Goal: Task Accomplishment & Management: Manage account settings

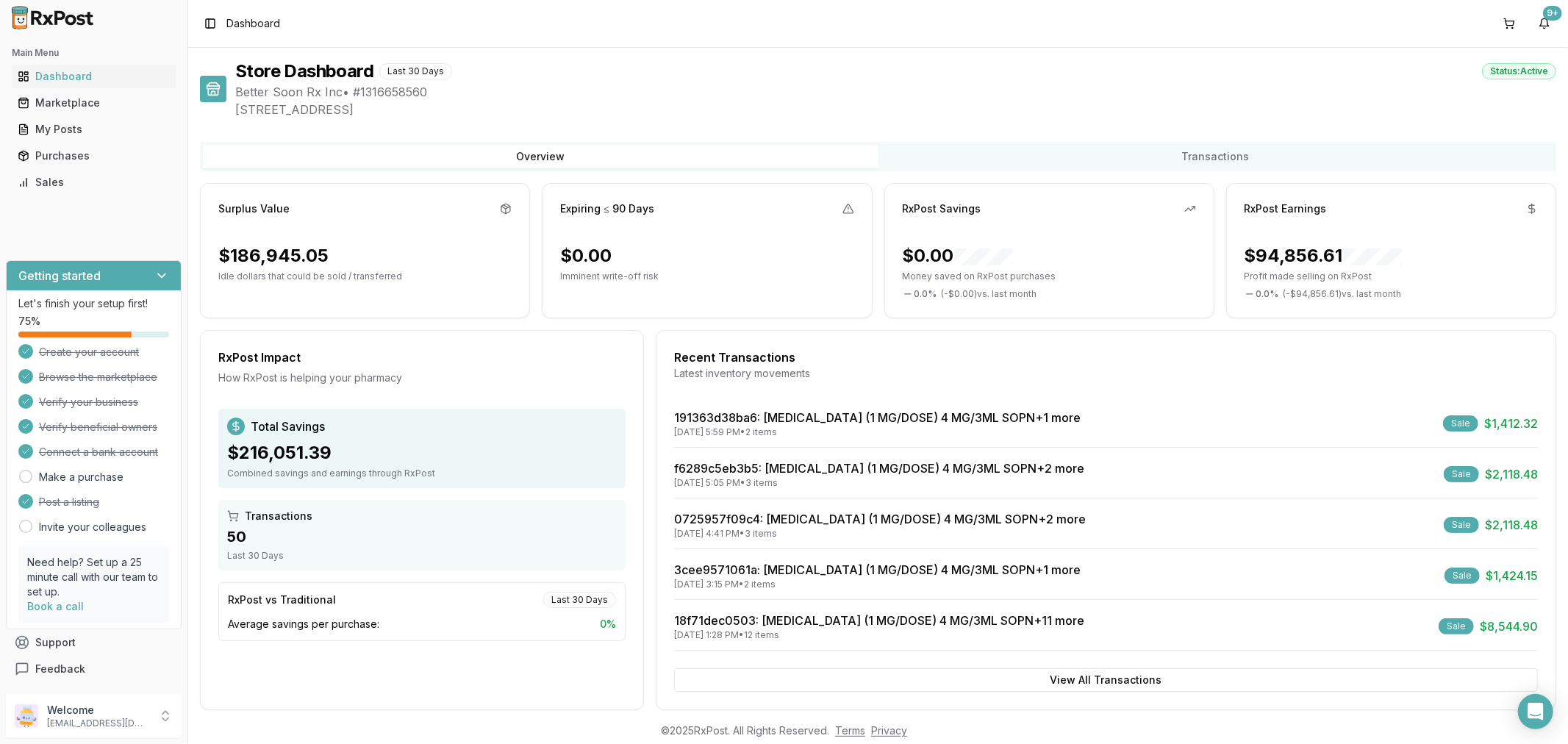
click at [91, 179] on div "Sales" at bounding box center [94, 182] width 152 height 14
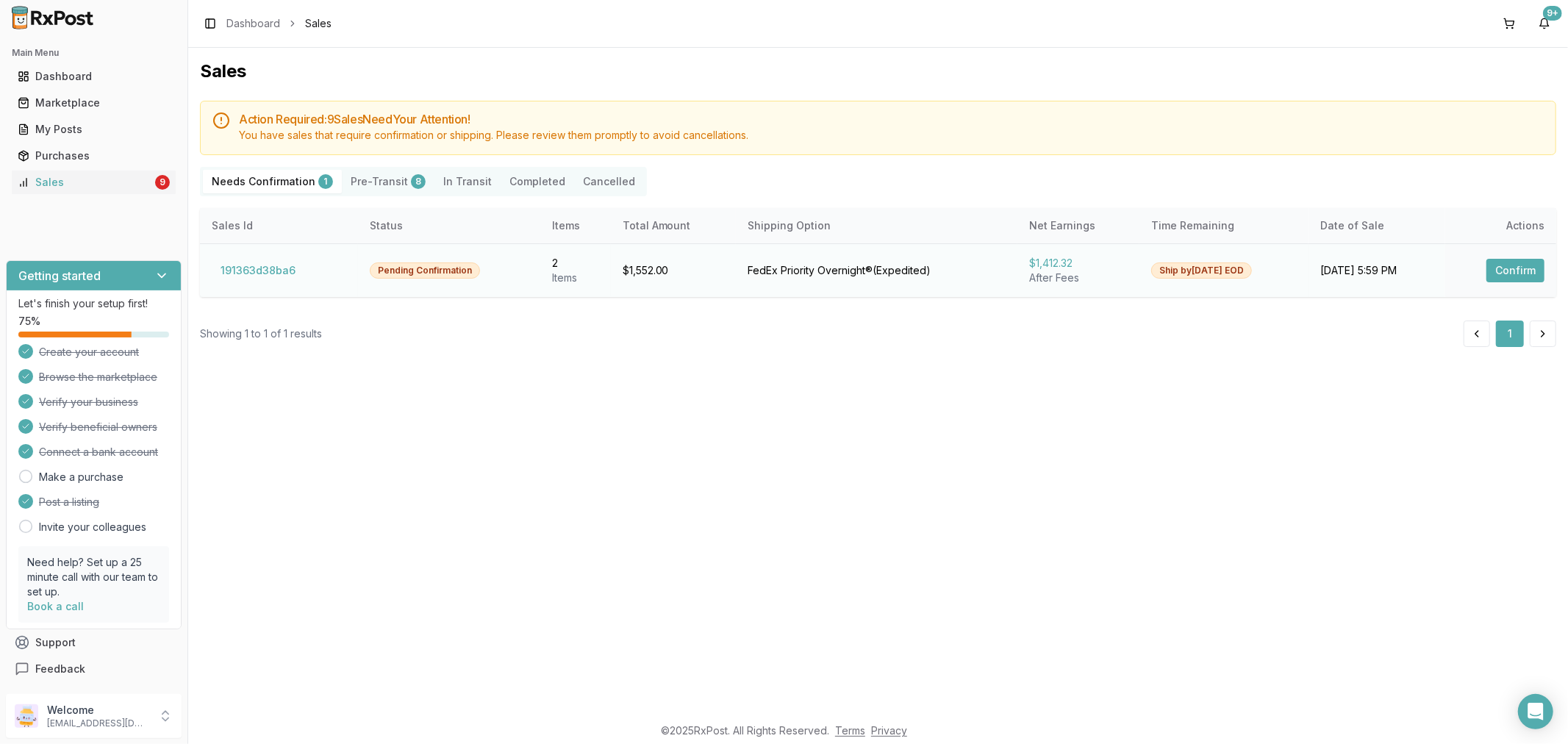
click at [1524, 270] on button "Confirm" at bounding box center [1514, 271] width 58 height 23
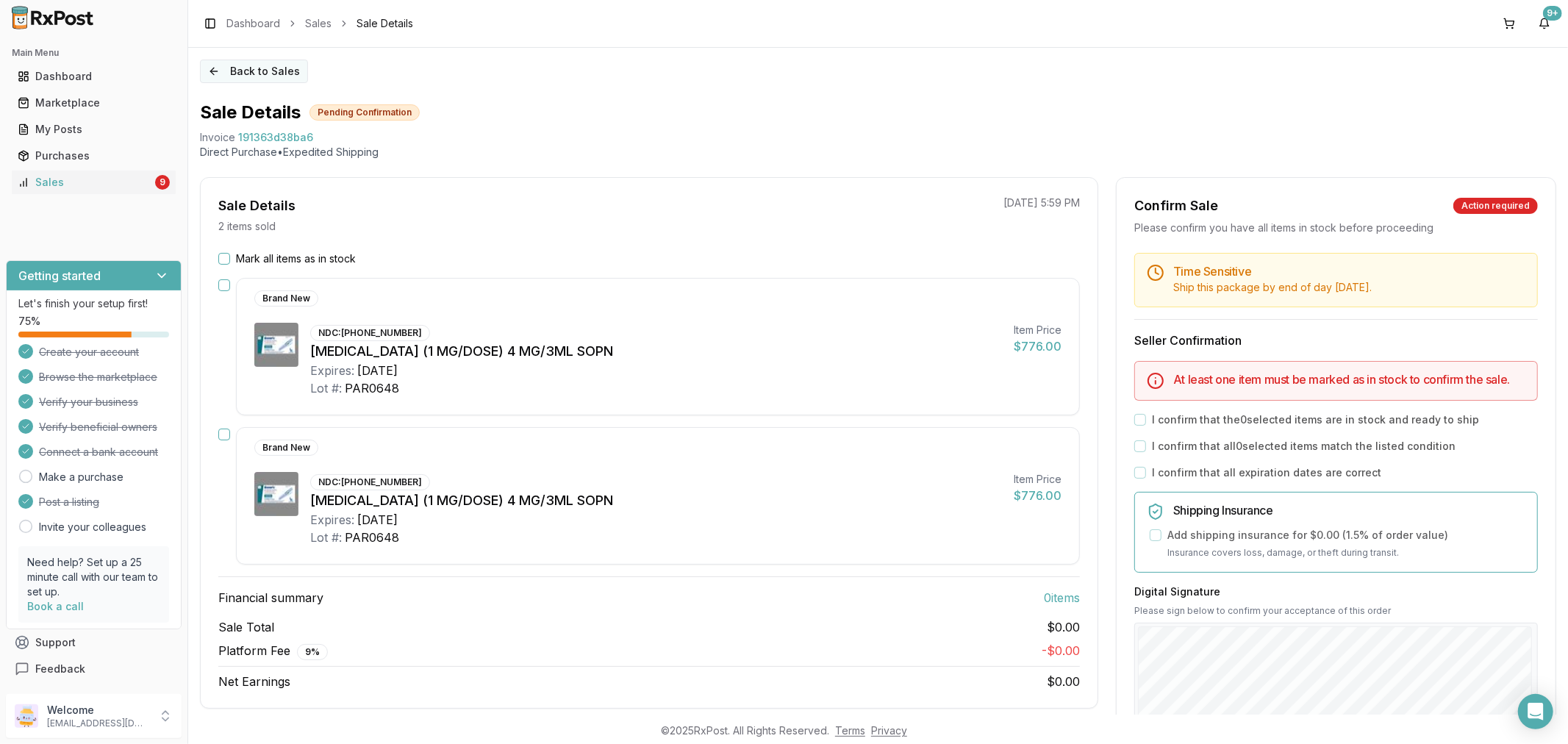
click at [212, 77] on button "Back to Sales" at bounding box center [254, 71] width 108 height 23
